Goal: Check status: Check status

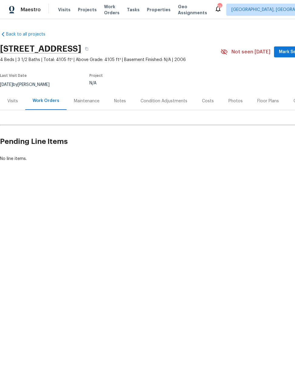
click at [11, 102] on div "Visits" at bounding box center [12, 101] width 11 height 6
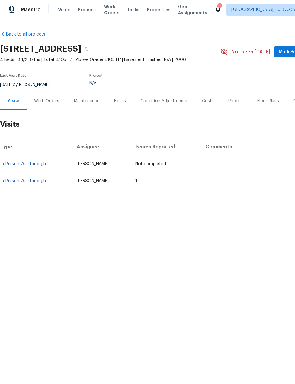
click at [15, 183] on link "In-Person Walkthrough" at bounding box center [23, 181] width 46 height 4
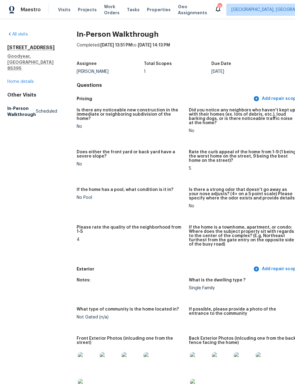
click at [18, 80] on link "Home details" at bounding box center [20, 82] width 26 height 4
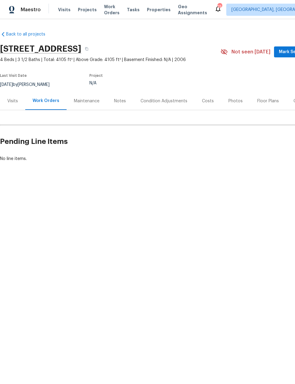
click at [13, 104] on div "Visits" at bounding box center [12, 101] width 11 height 6
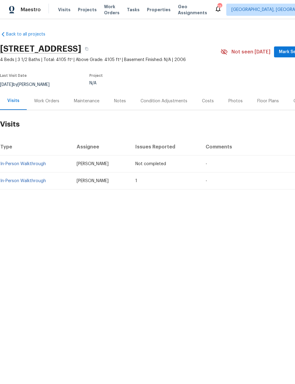
click at [25, 181] on link "In-Person Walkthrough" at bounding box center [23, 181] width 46 height 4
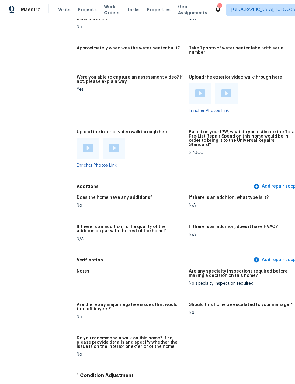
scroll to position [1407, 0]
